Goal: Task Accomplishment & Management: Manage account settings

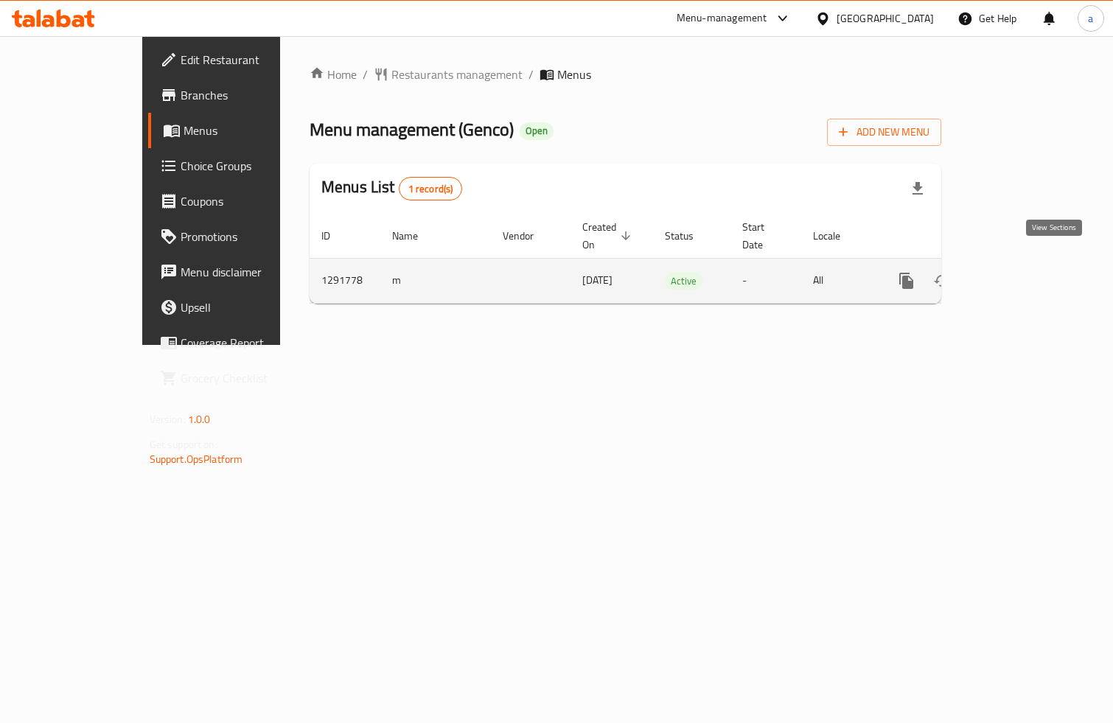
click at [1022, 272] on icon "enhanced table" at bounding box center [1013, 281] width 18 height 18
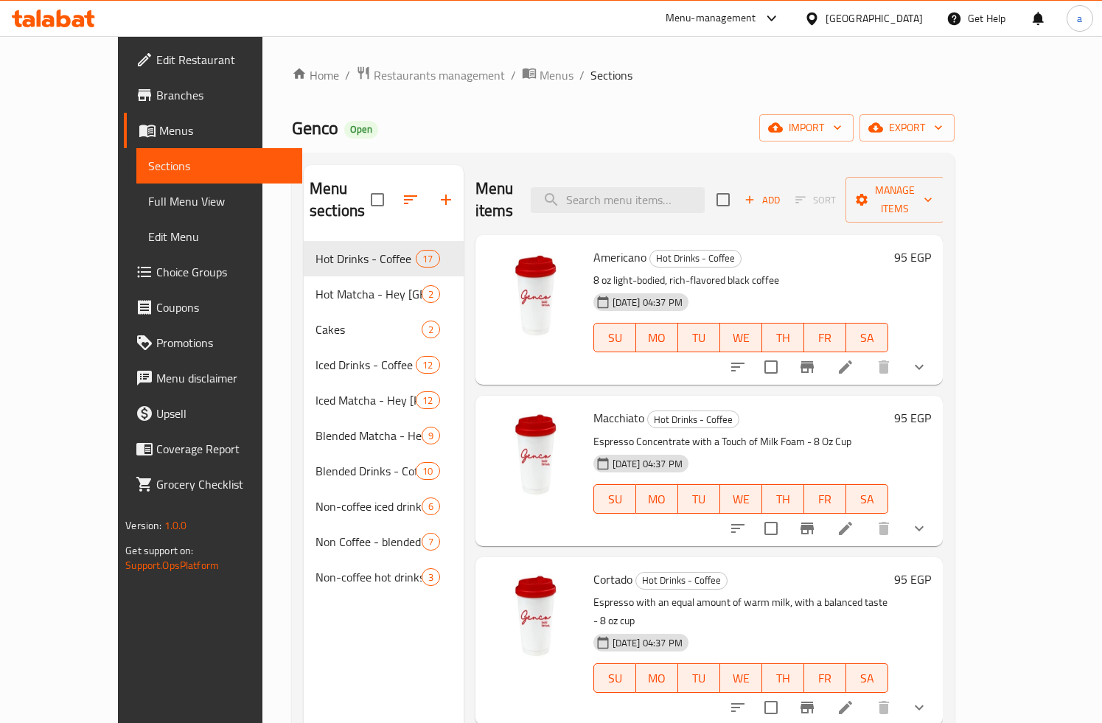
click at [156, 270] on span "Choice Groups" at bounding box center [223, 272] width 134 height 18
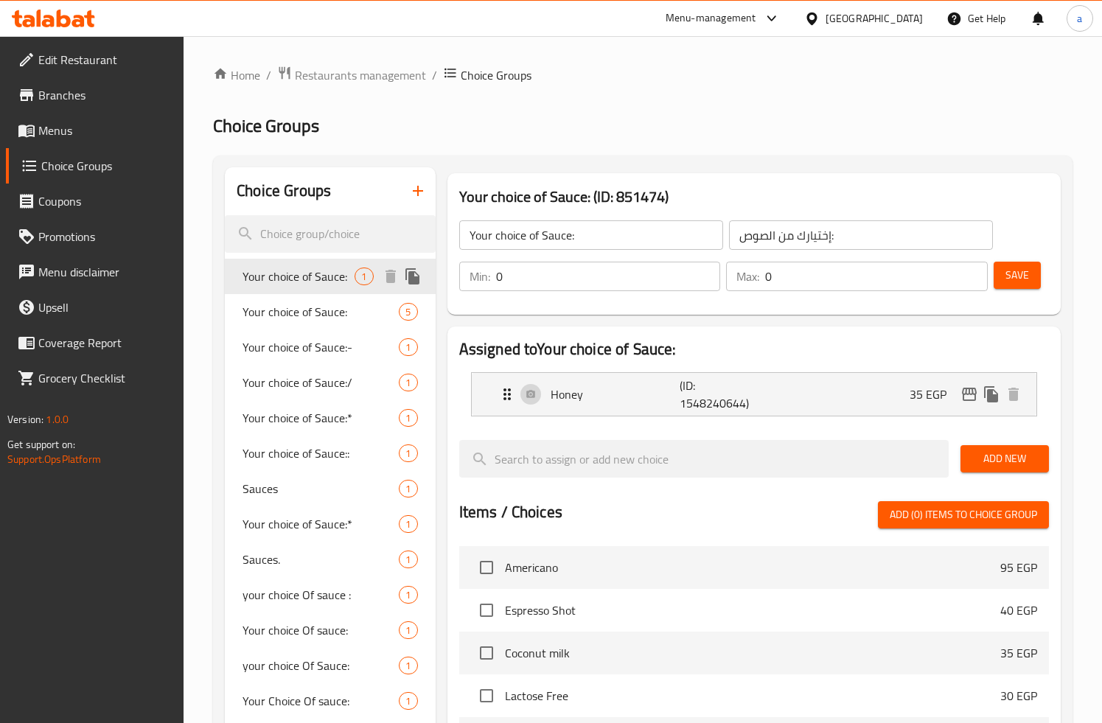
click at [293, 278] on span "Your choice of Sauce:" at bounding box center [299, 277] width 112 height 18
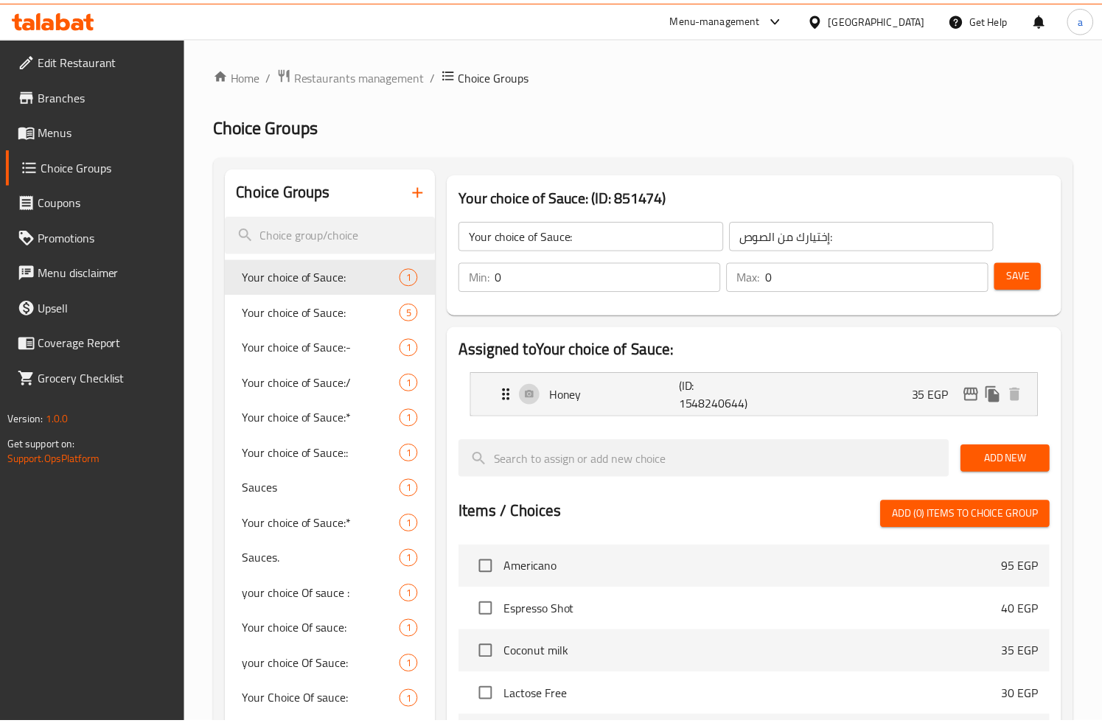
scroll to position [414, 0]
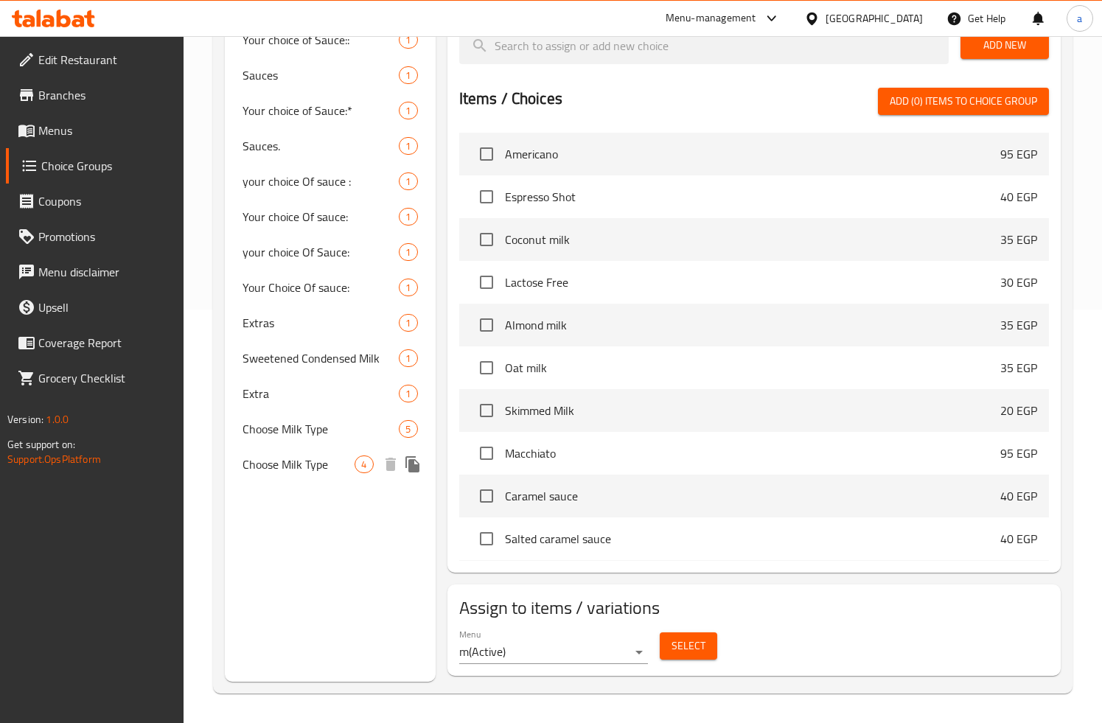
click at [280, 464] on span "Choose Milk Type" at bounding box center [299, 465] width 112 height 18
type input "Choose Milk Type"
type input "اختر نوع الحليب"
type input "1"
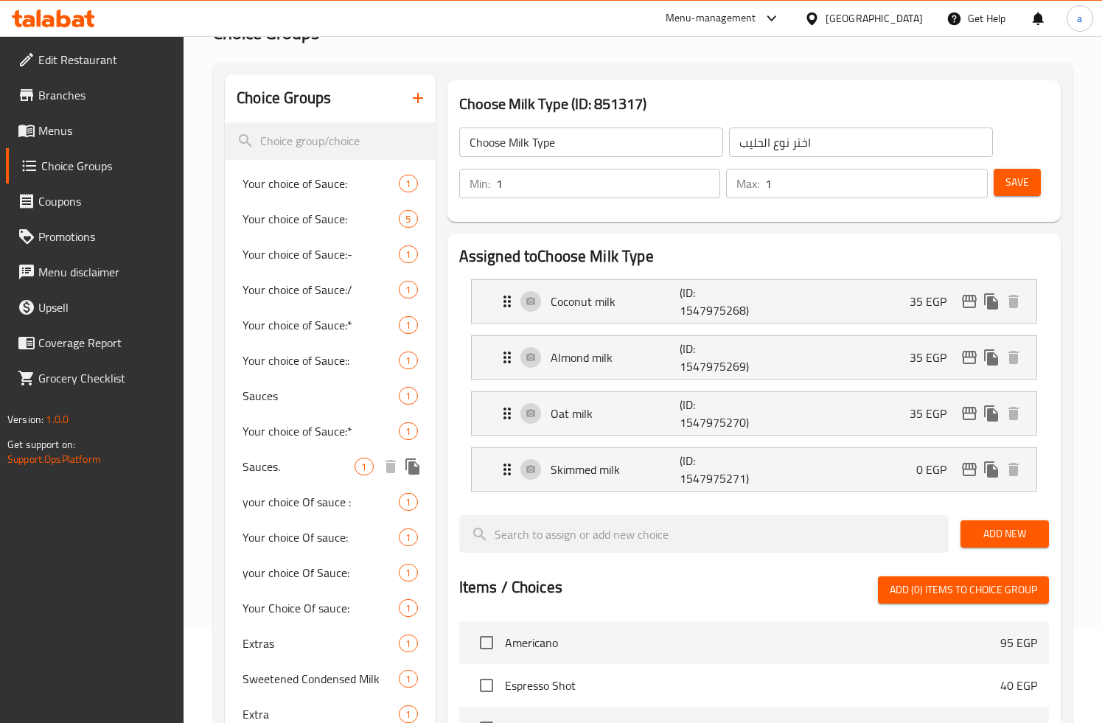
scroll to position [0, 0]
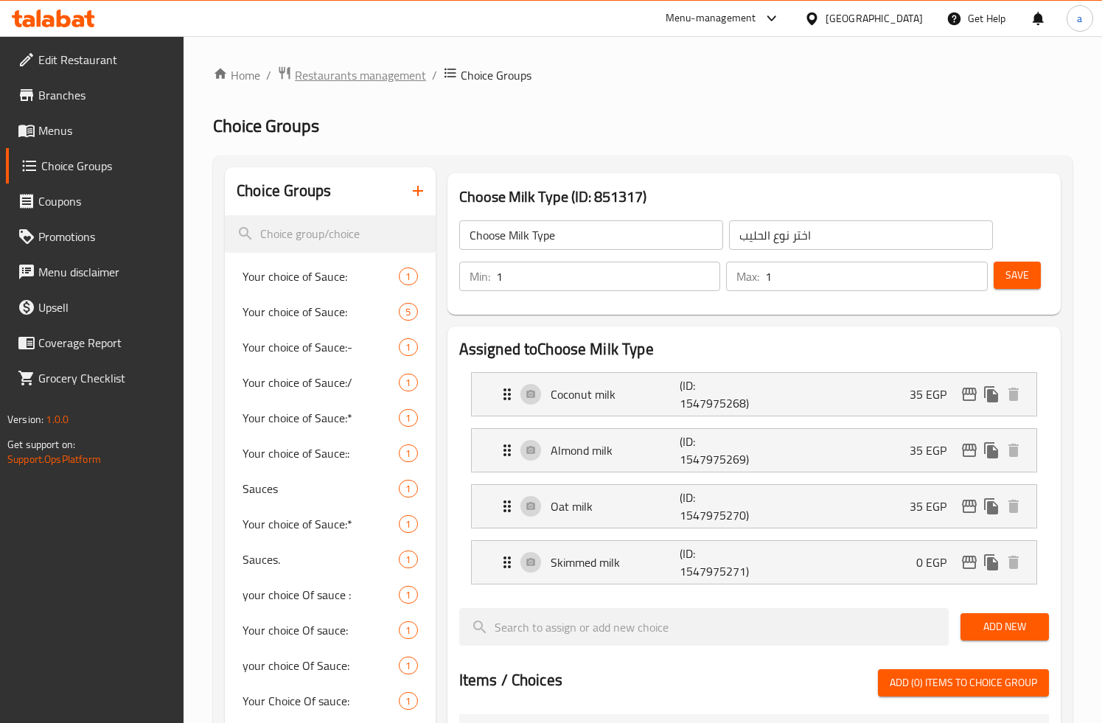
click at [336, 73] on span "Restaurants management" at bounding box center [360, 75] width 131 height 18
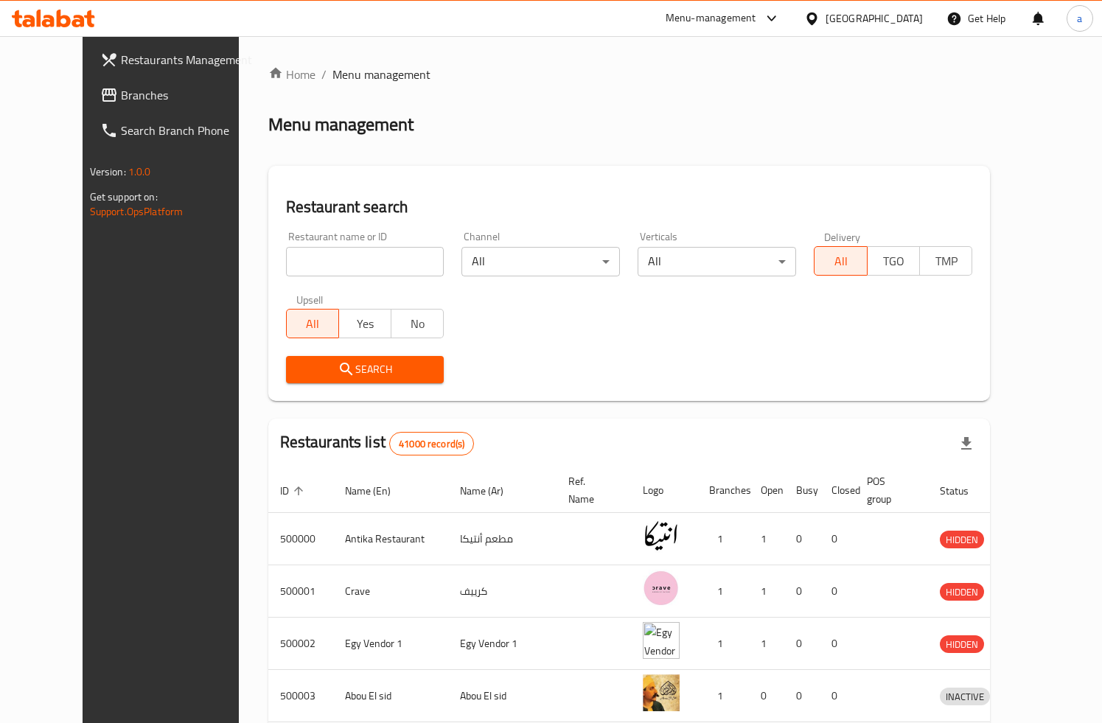
click at [121, 97] on span "Branches" at bounding box center [188, 95] width 134 height 18
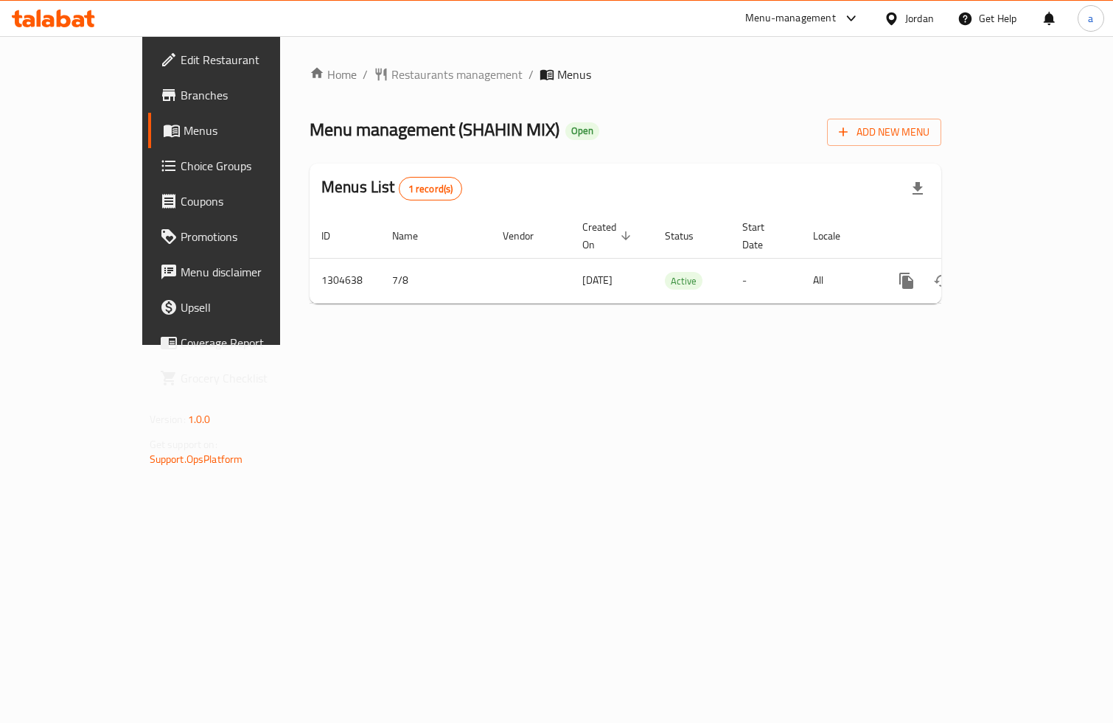
click at [181, 168] on span "Choice Groups" at bounding box center [249, 166] width 136 height 18
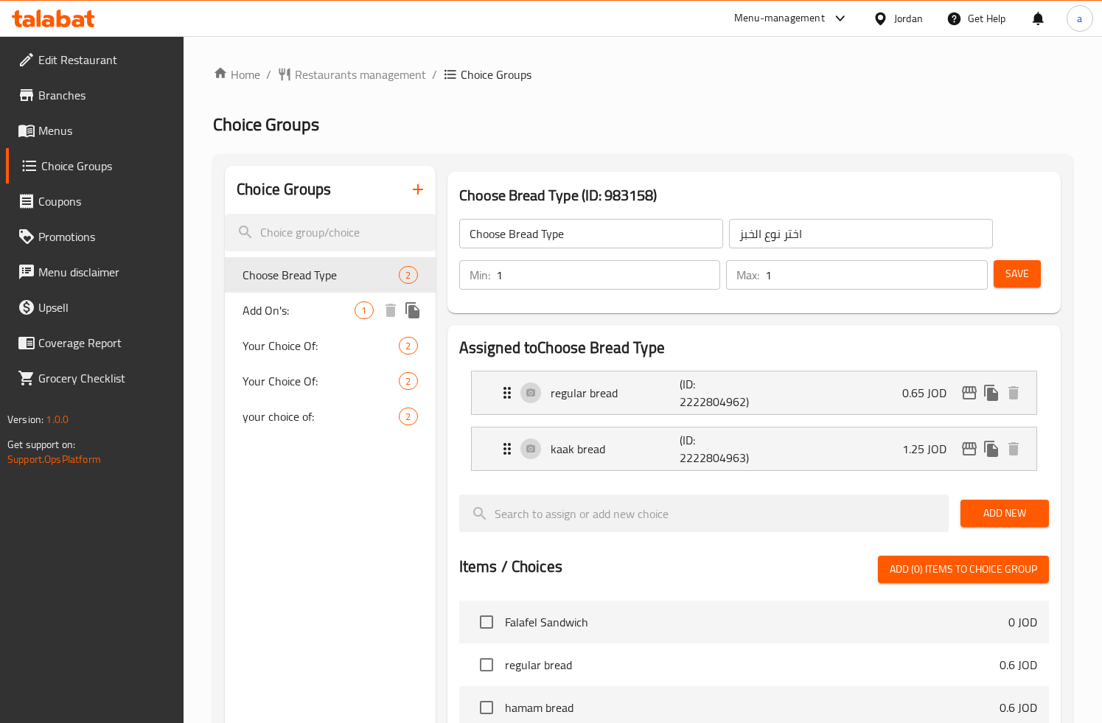
click at [304, 306] on span "Add On's:" at bounding box center [299, 311] width 112 height 18
type input "Add On's:"
type input "الاضافات"
type input "0"
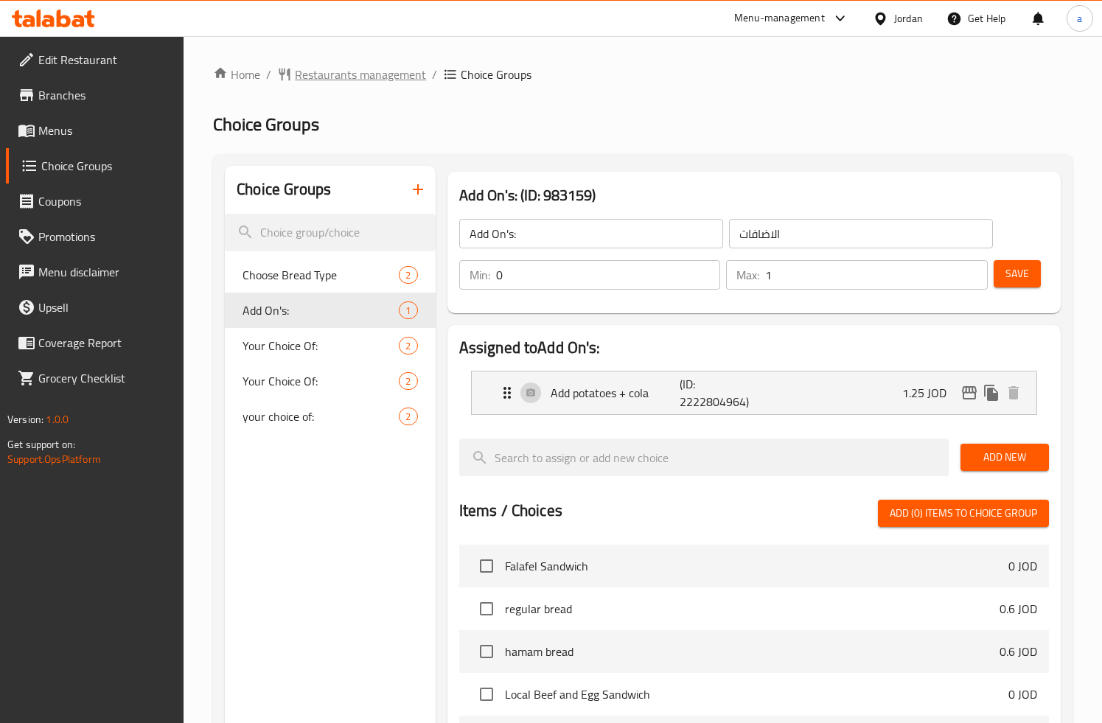
click at [315, 73] on span "Restaurants management" at bounding box center [360, 75] width 131 height 18
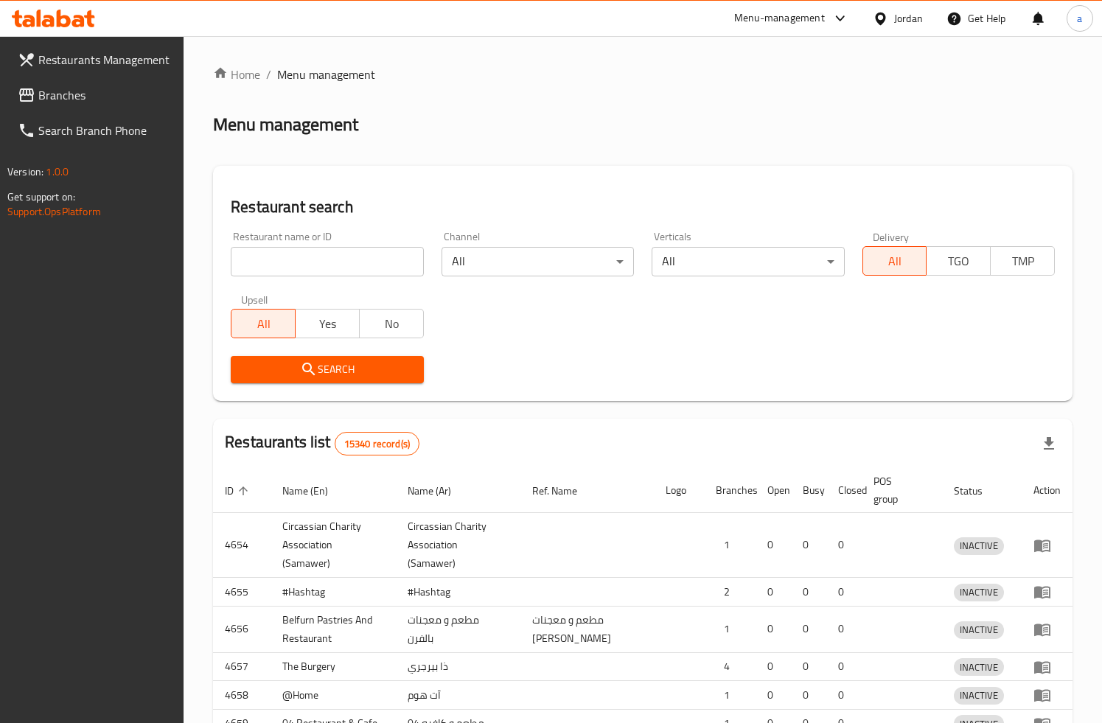
click at [78, 97] on div at bounding box center [551, 361] width 1102 height 723
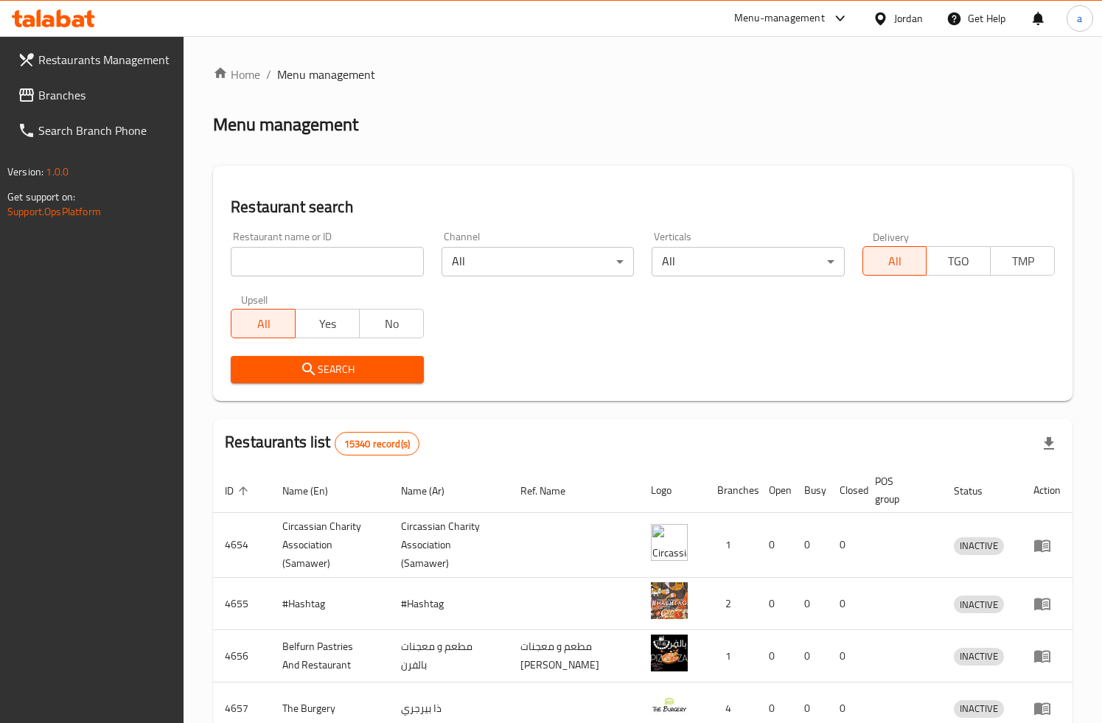
click at [78, 97] on span "Branches" at bounding box center [105, 95] width 134 height 18
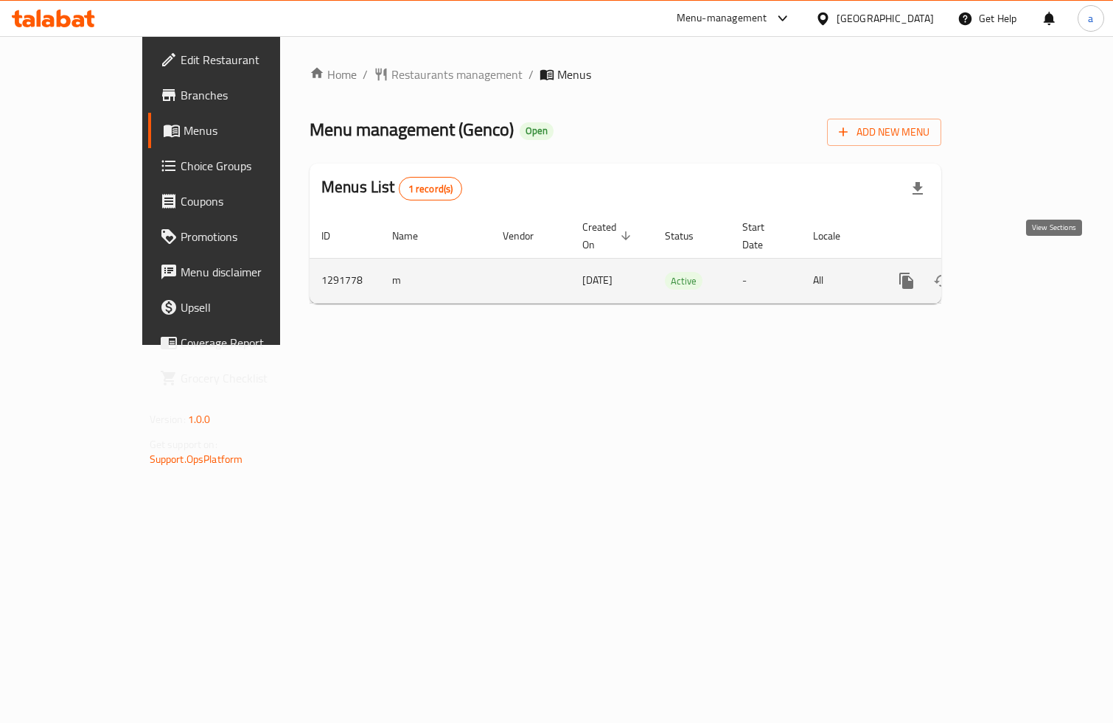
click at [1020, 274] on icon "enhanced table" at bounding box center [1013, 280] width 13 height 13
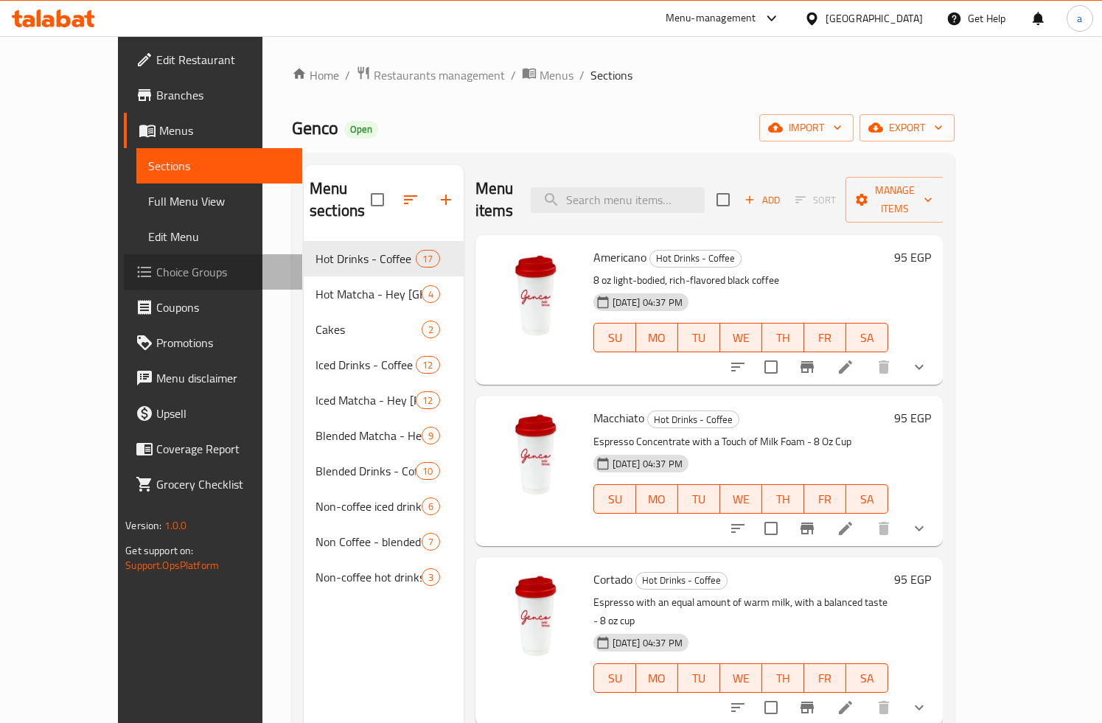
click at [156, 266] on span "Choice Groups" at bounding box center [223, 272] width 134 height 18
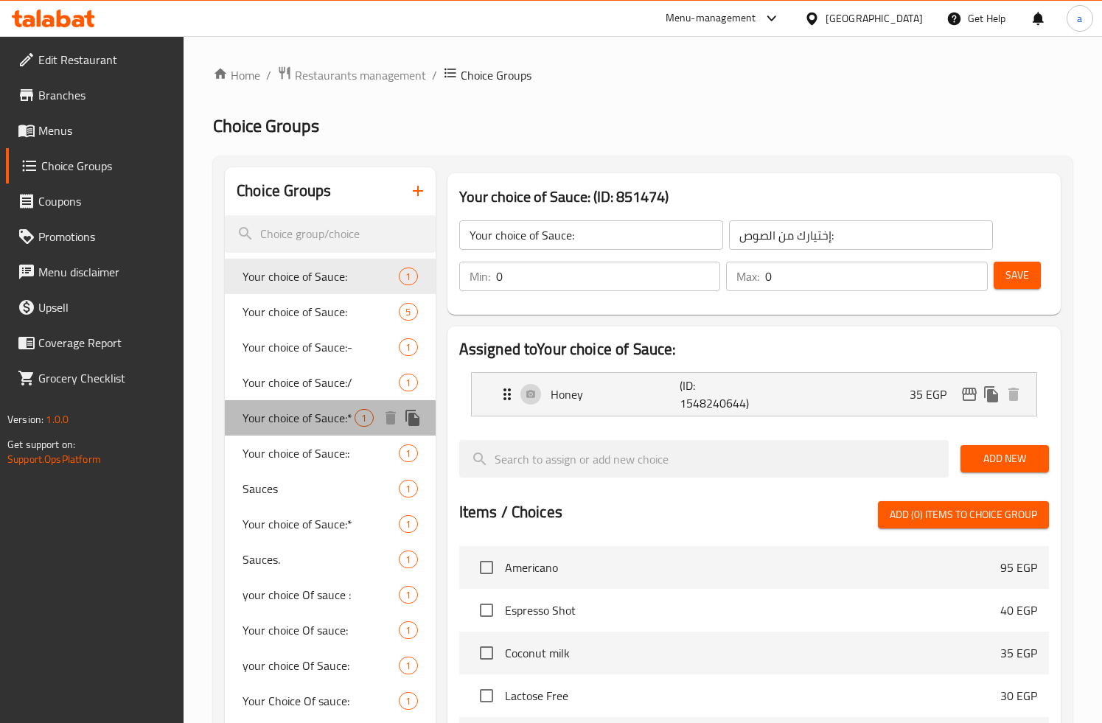
click at [295, 418] on span "Your choice of Sauce:*" at bounding box center [299, 418] width 112 height 18
type input "Your choice of Sauce:*"
type input "اختيارك من الصوص:-"
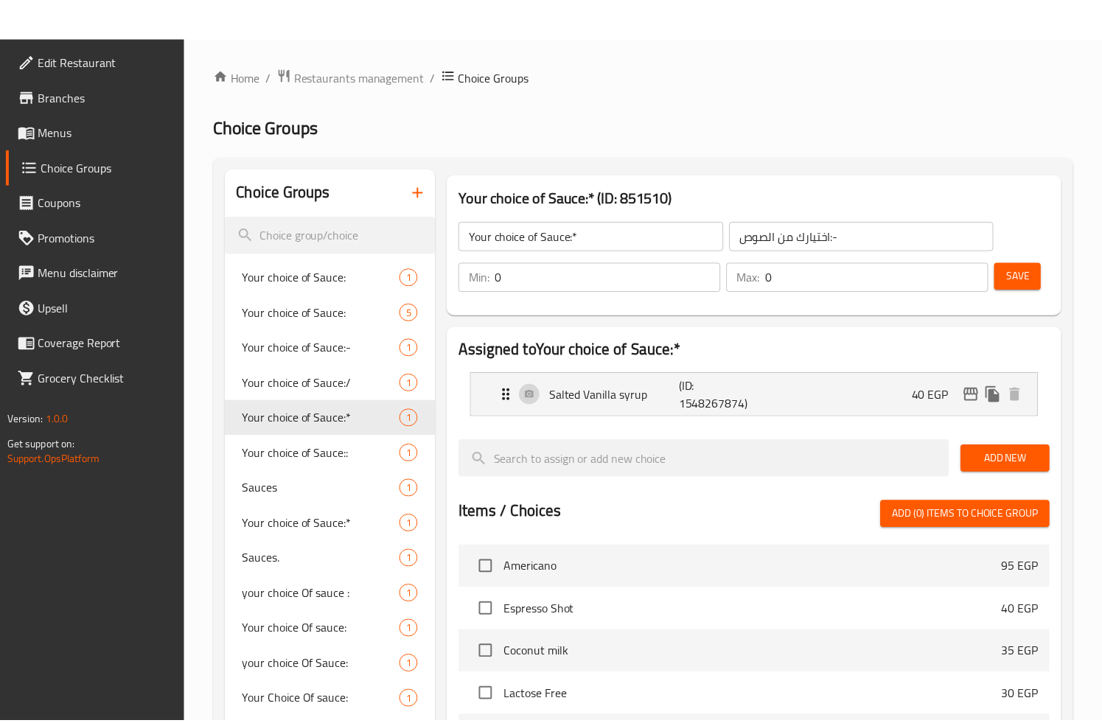
scroll to position [414, 0]
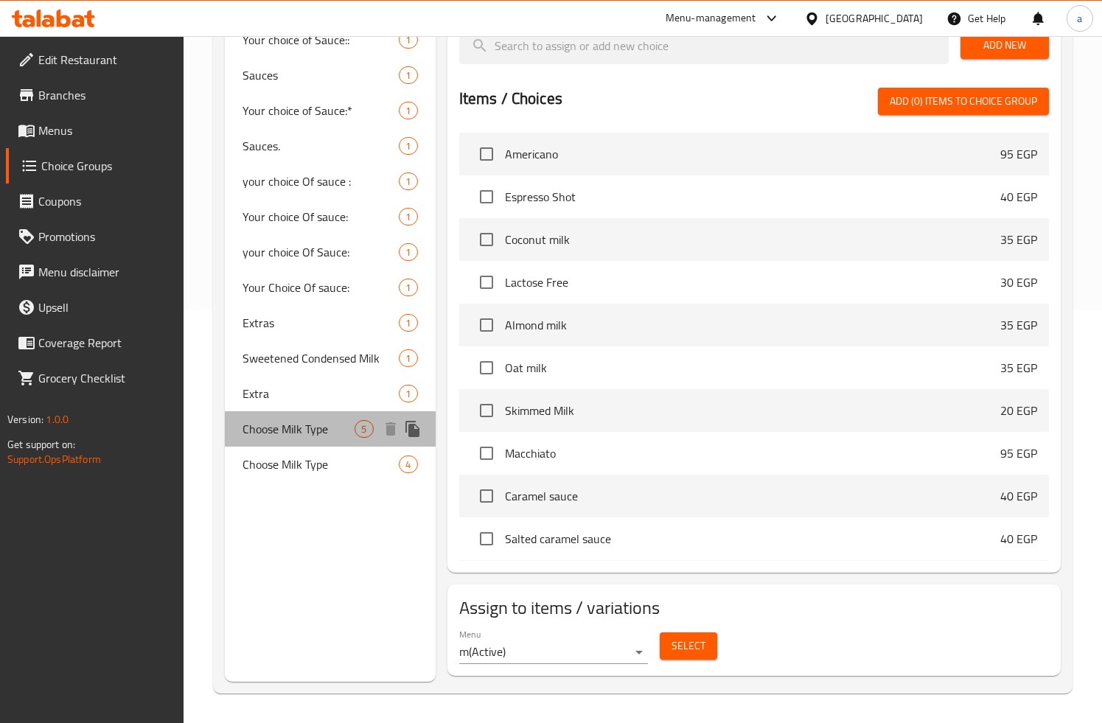
click at [319, 435] on span "Choose Milk Type" at bounding box center [299, 429] width 112 height 18
type input "Choose Milk Type"
type input "اختر نوع الحليب"
type input "1"
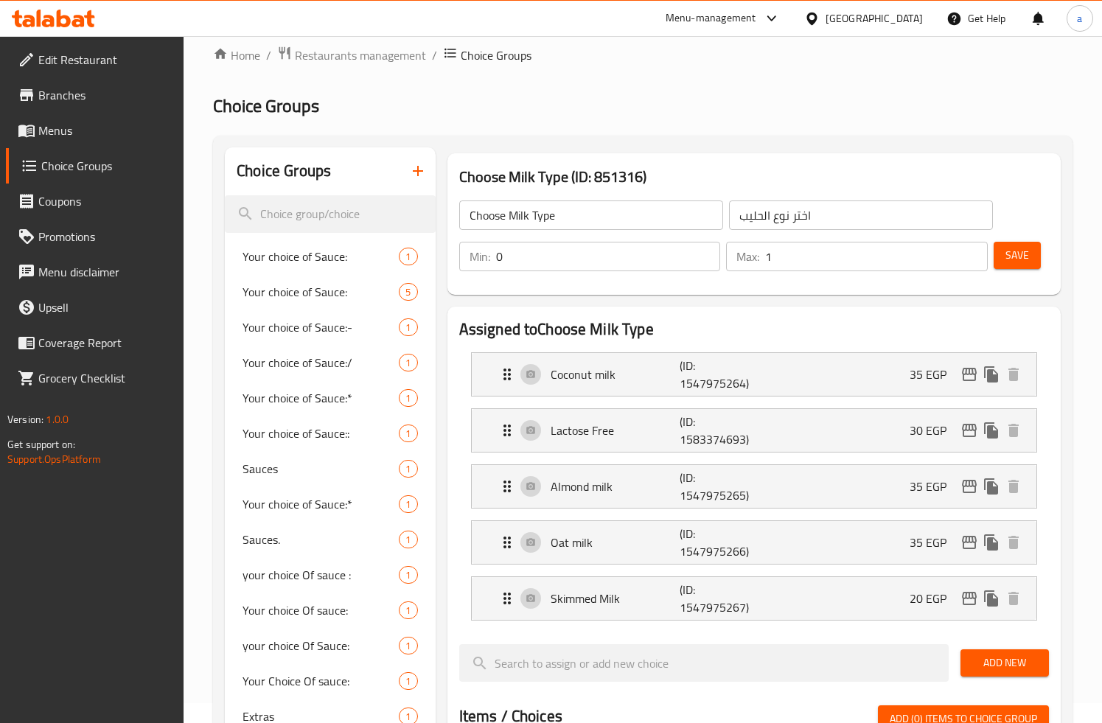
scroll to position [0, 0]
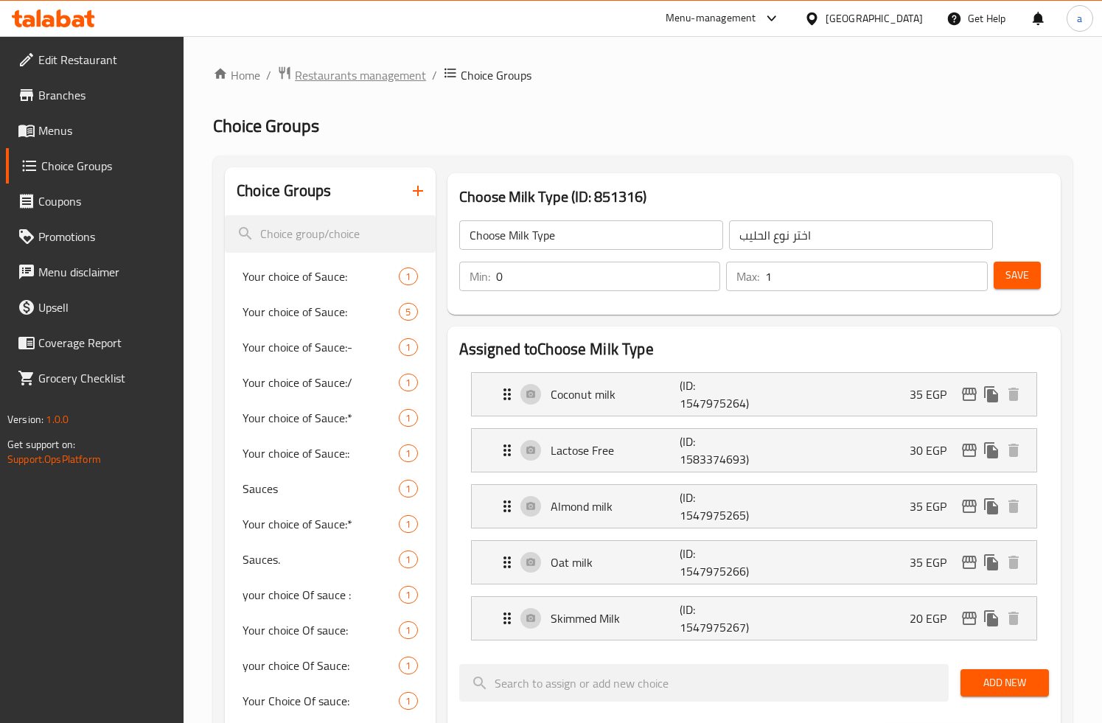
click at [348, 70] on span "Restaurants management" at bounding box center [360, 75] width 131 height 18
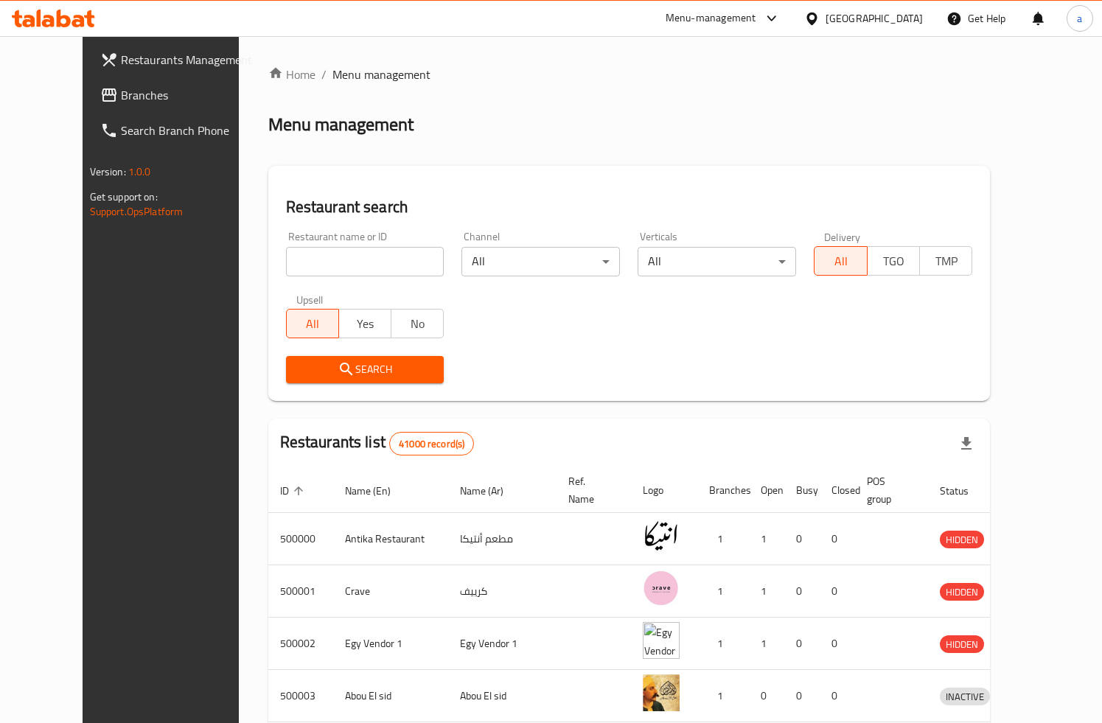
click at [121, 104] on span "Branches" at bounding box center [188, 95] width 134 height 18
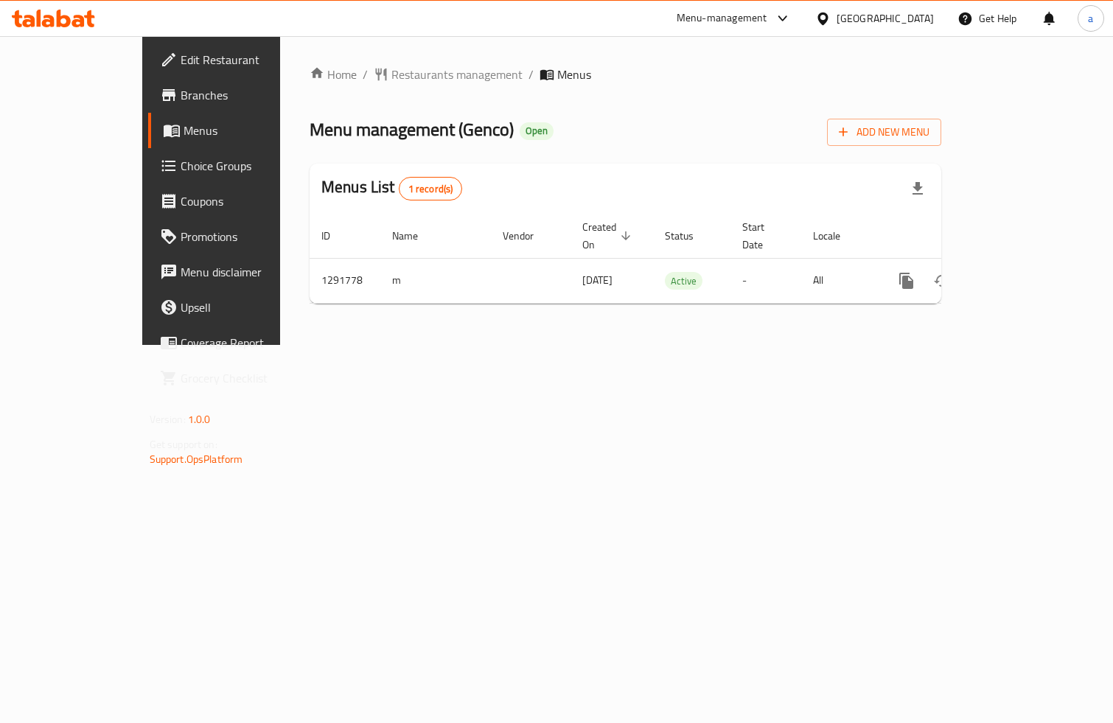
click at [181, 168] on span "Choice Groups" at bounding box center [249, 166] width 136 height 18
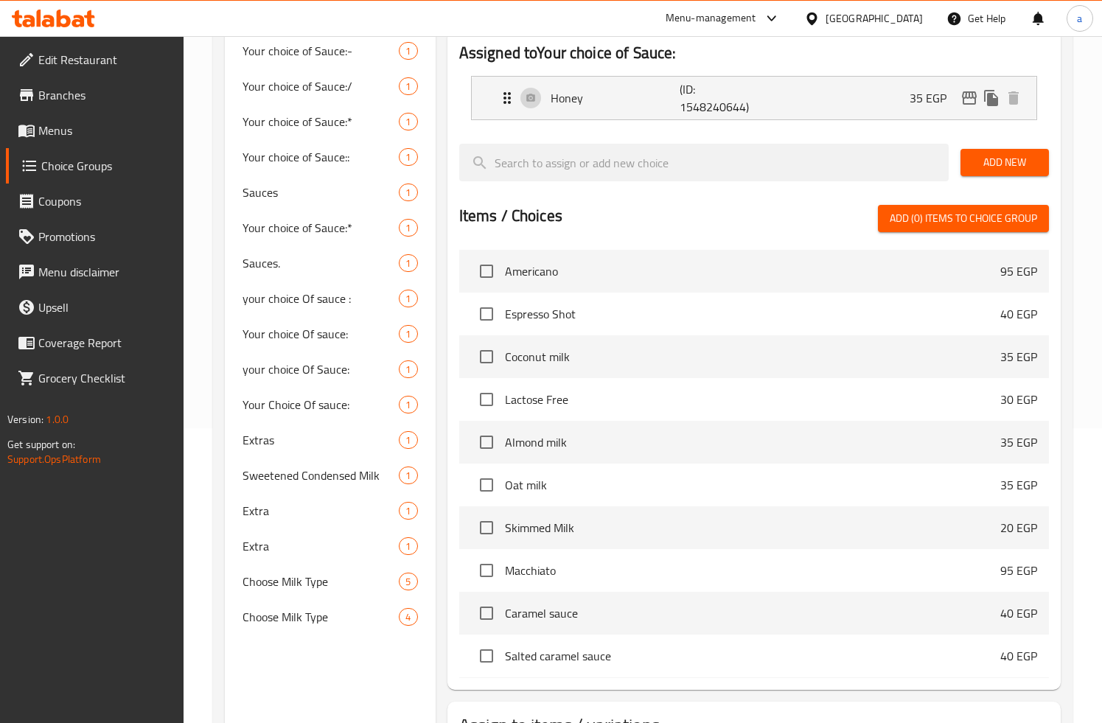
scroll to position [412, 0]
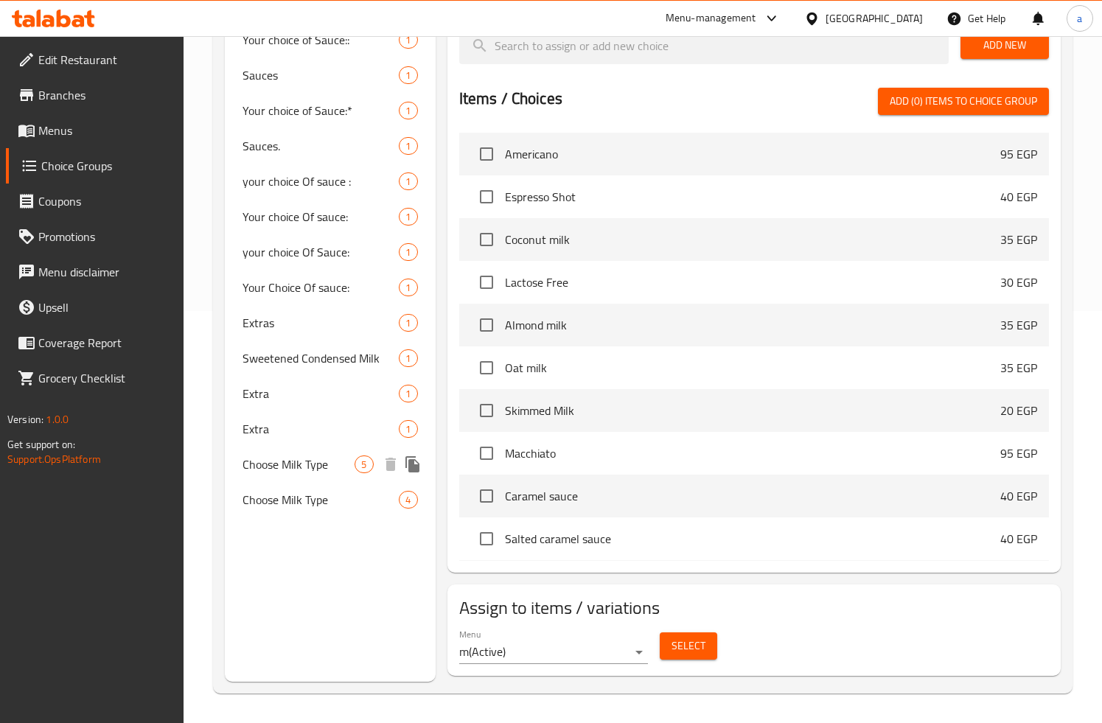
click at [307, 456] on span "Choose Milk Type" at bounding box center [299, 465] width 112 height 18
type input "Choose Milk Type"
type input "اختر نوع الحليب"
type input "1"
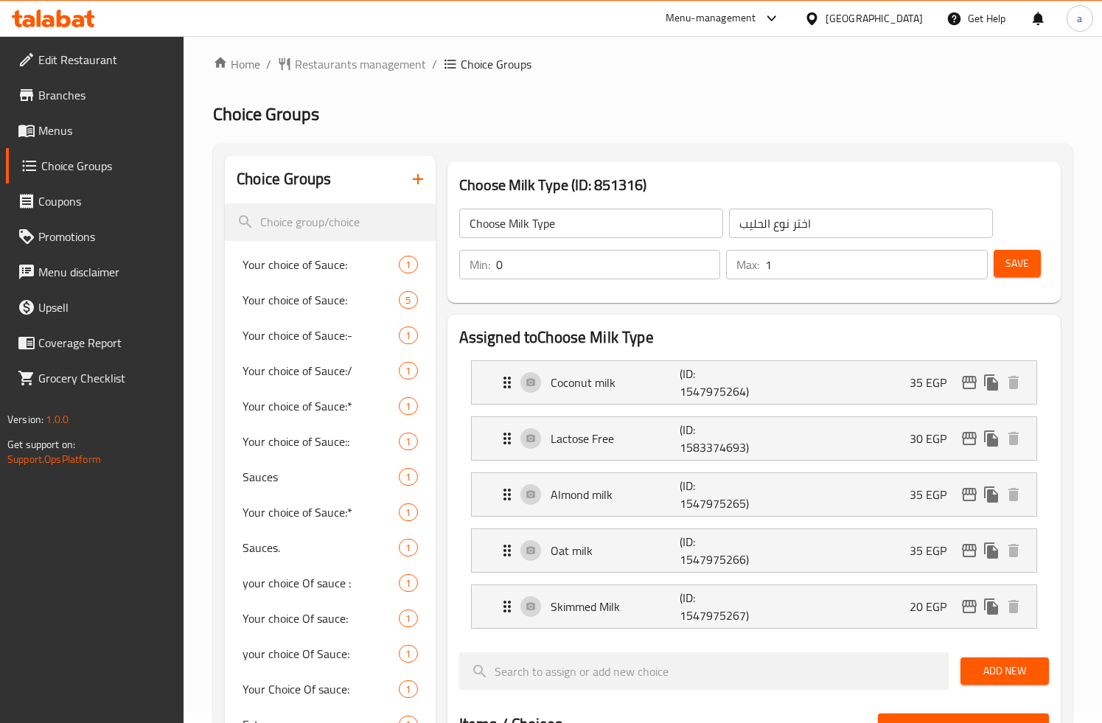
scroll to position [0, 0]
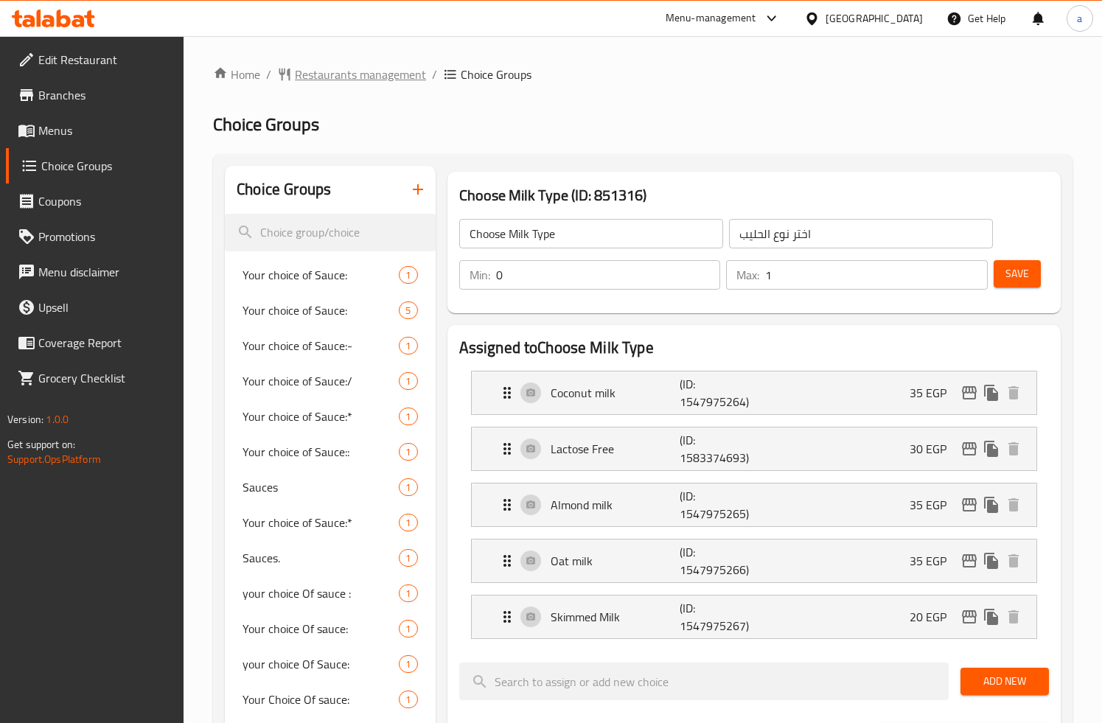
click at [330, 74] on span "Restaurants management" at bounding box center [360, 75] width 131 height 18
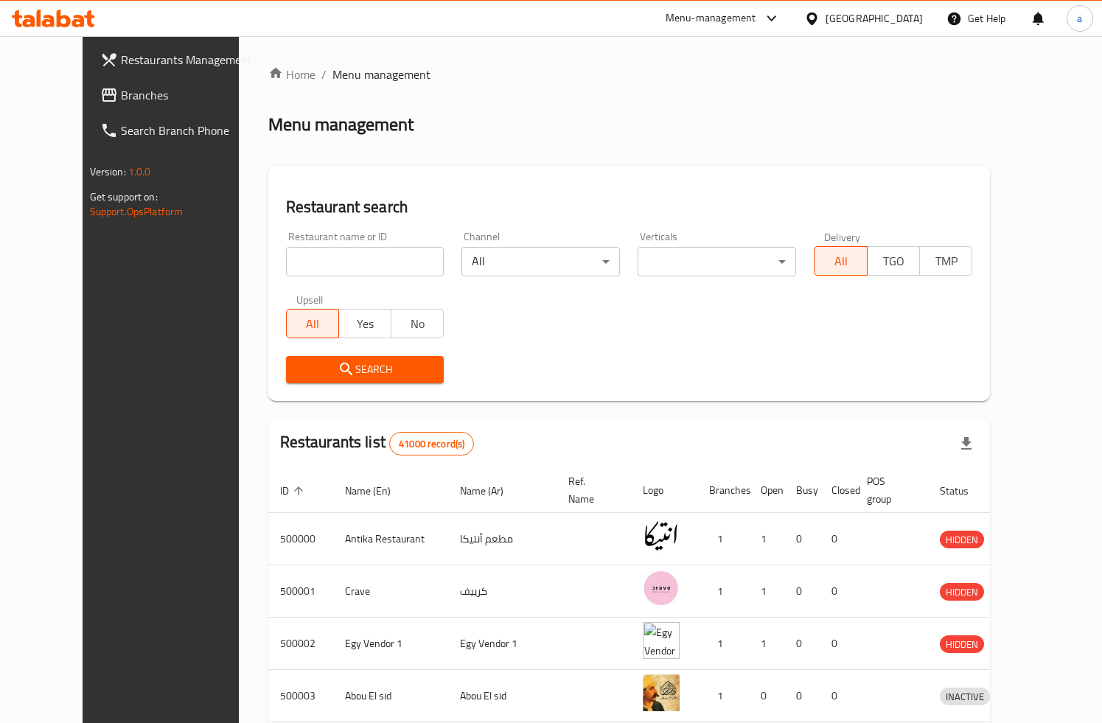
click at [121, 104] on span "Branches" at bounding box center [188, 95] width 134 height 18
